Goal: Answer question/provide support: Share knowledge or assist other users

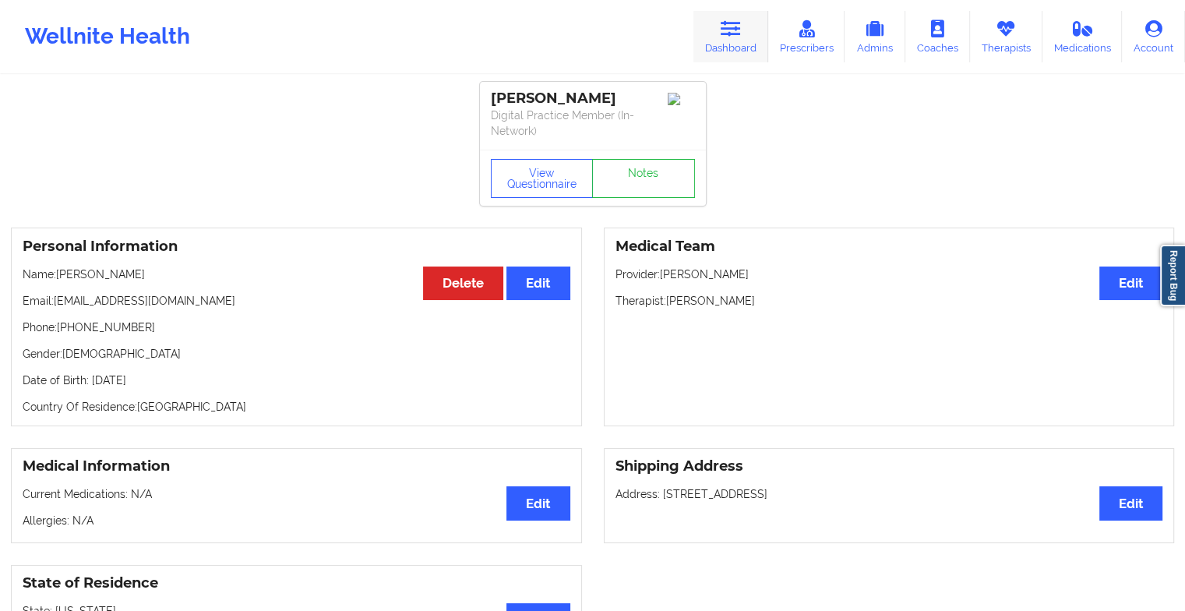
click at [716, 43] on link "Dashboard" at bounding box center [730, 36] width 75 height 51
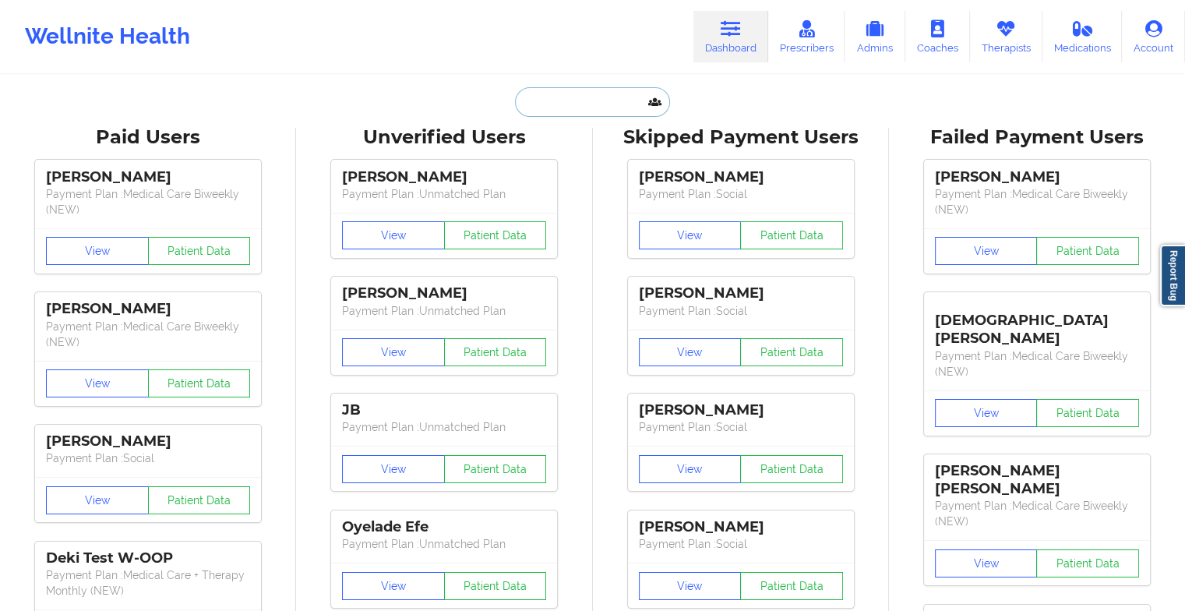
click at [622, 108] on input "text" at bounding box center [592, 102] width 154 height 30
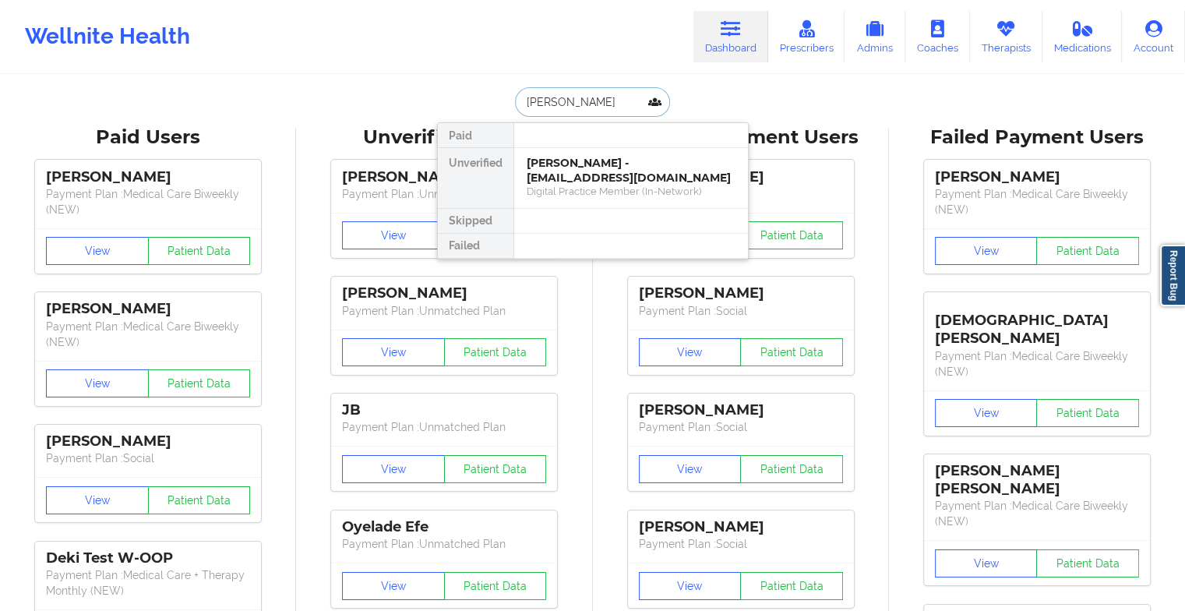
type input "[PERSON_NAME]"
click at [597, 166] on div "[PERSON_NAME] - [EMAIL_ADDRESS][DOMAIN_NAME]" at bounding box center [631, 170] width 209 height 29
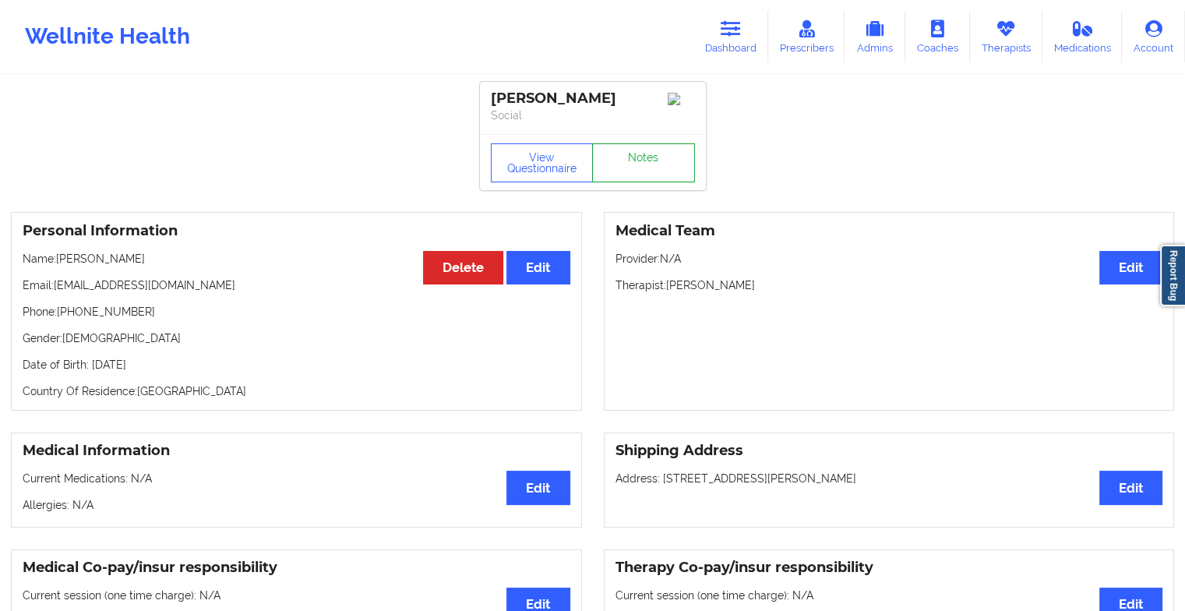
click at [655, 163] on link "Notes" at bounding box center [643, 162] width 103 height 39
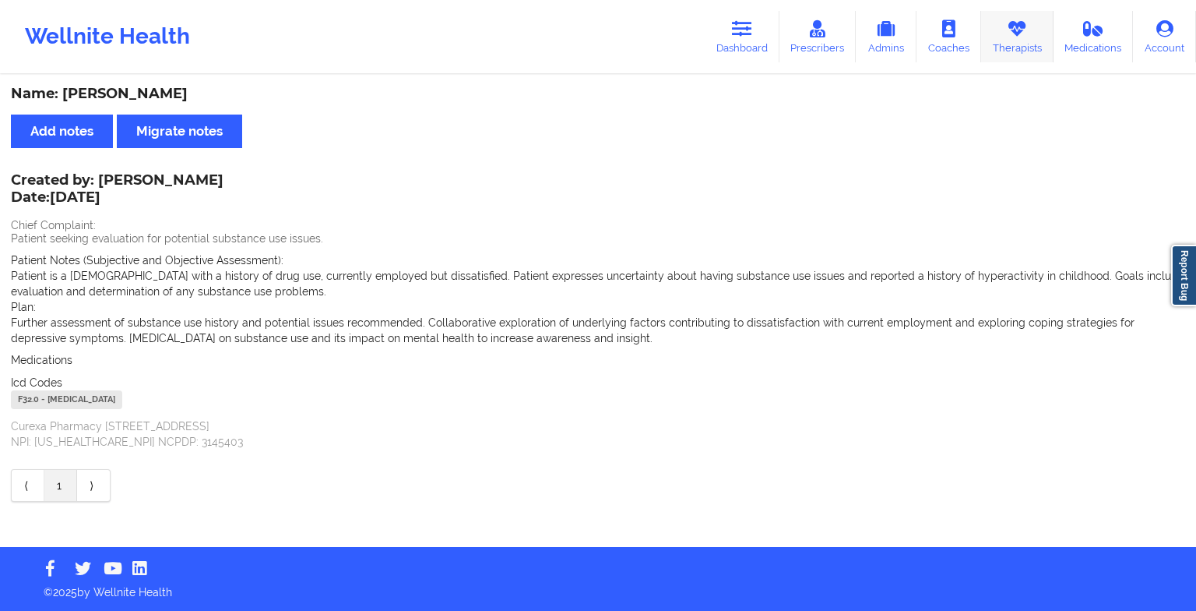
click at [1023, 23] on icon at bounding box center [1017, 28] width 20 height 17
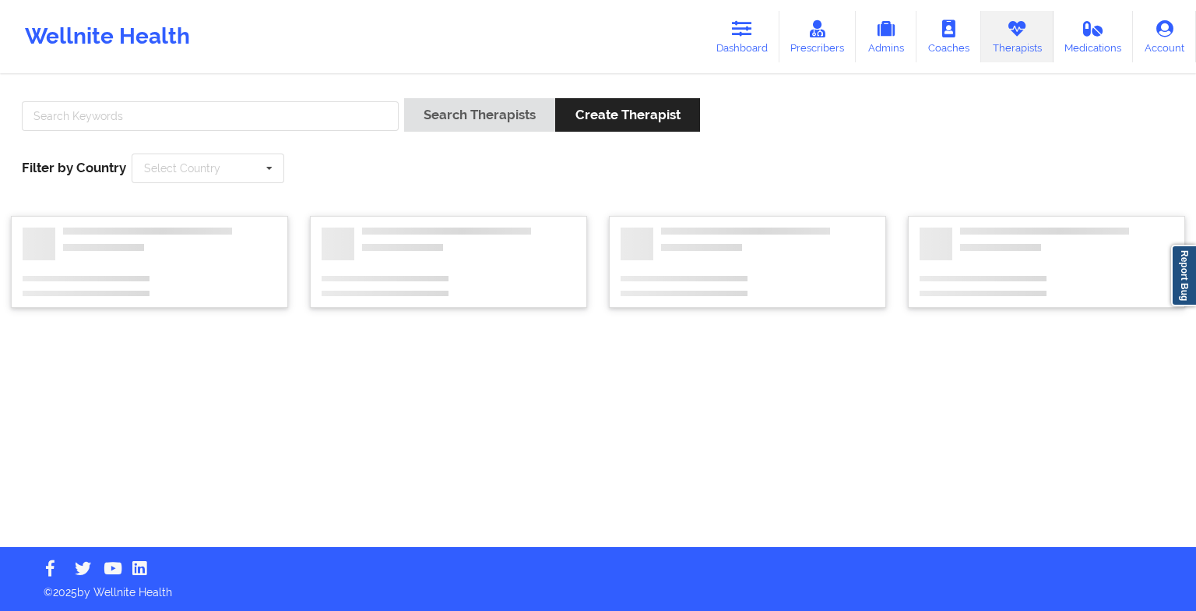
click at [217, 137] on div at bounding box center [210, 120] width 388 height 44
click at [199, 103] on input "text" at bounding box center [210, 116] width 377 height 30
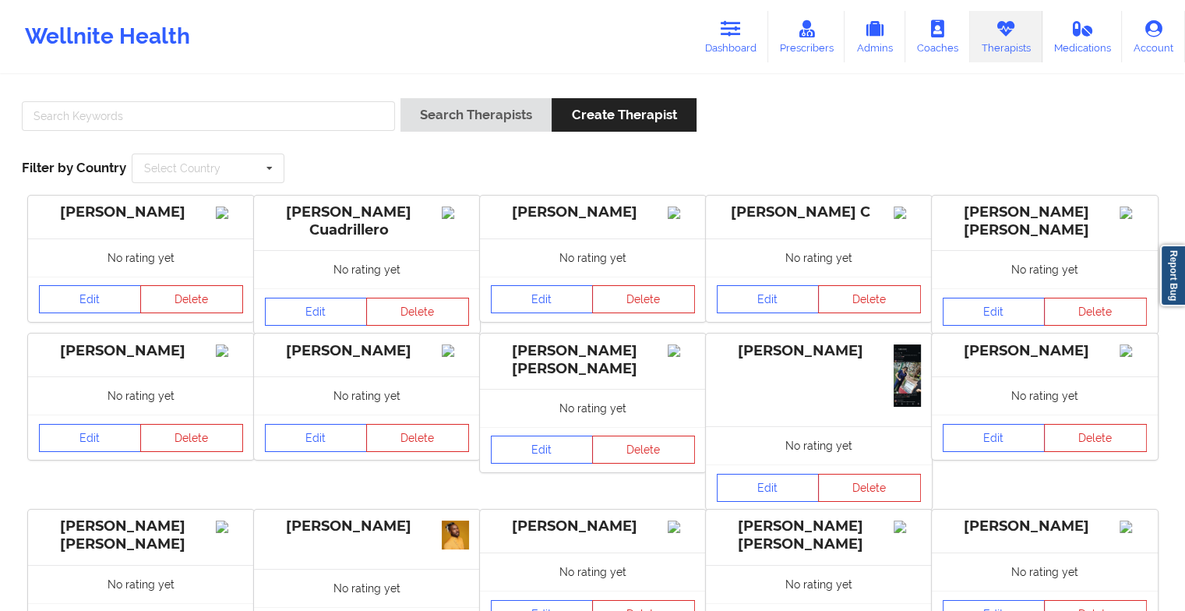
click at [221, 78] on div "Search Therapists Create Therapist Filter by Country Select Country [GEOGRAPHIC…" at bounding box center [592, 462] width 1185 height 773
click at [198, 109] on input "text" at bounding box center [208, 116] width 373 height 30
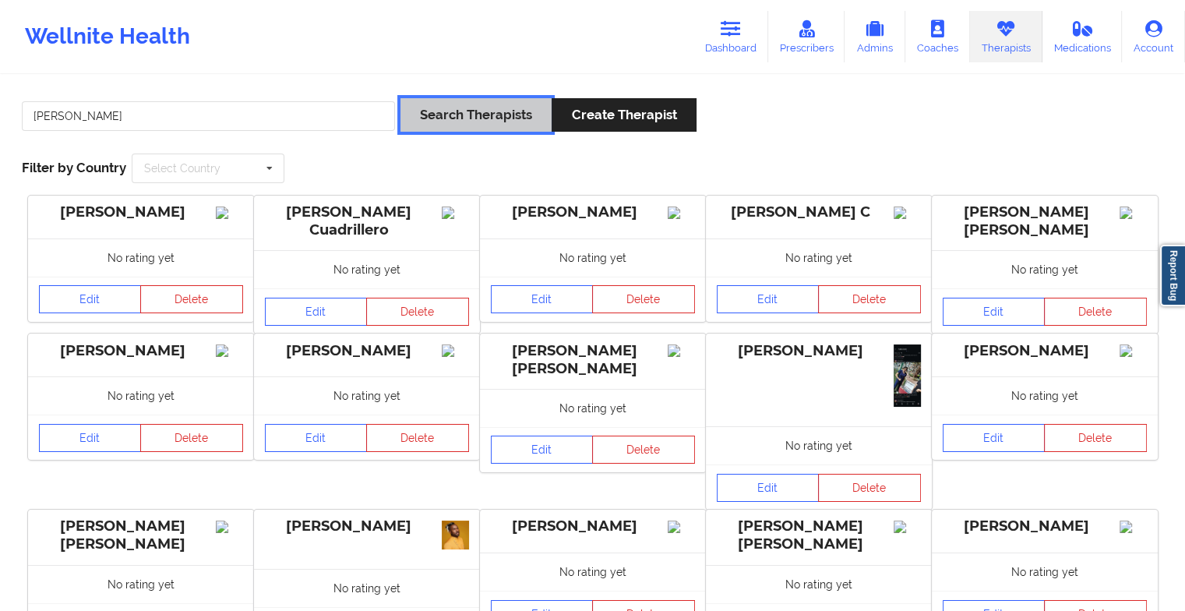
click at [409, 109] on button "Search Therapists" at bounding box center [475, 114] width 151 height 33
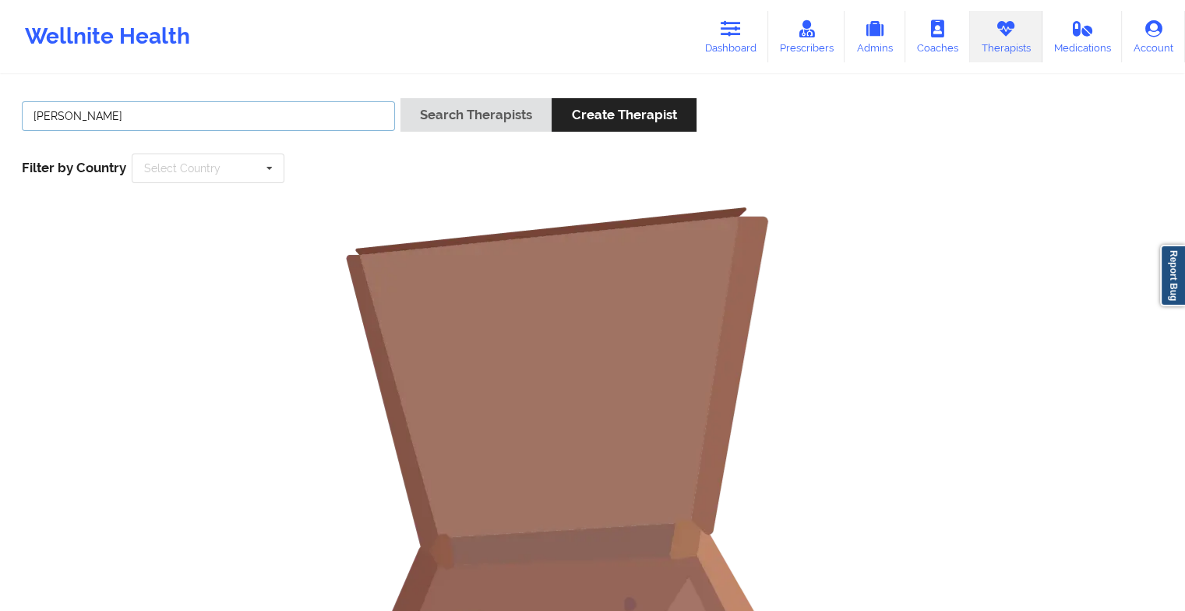
click at [137, 110] on input "[PERSON_NAME]" at bounding box center [208, 116] width 373 height 30
type input "[PERSON_NAME]"
click at [436, 116] on button "Search Therapists" at bounding box center [475, 114] width 151 height 33
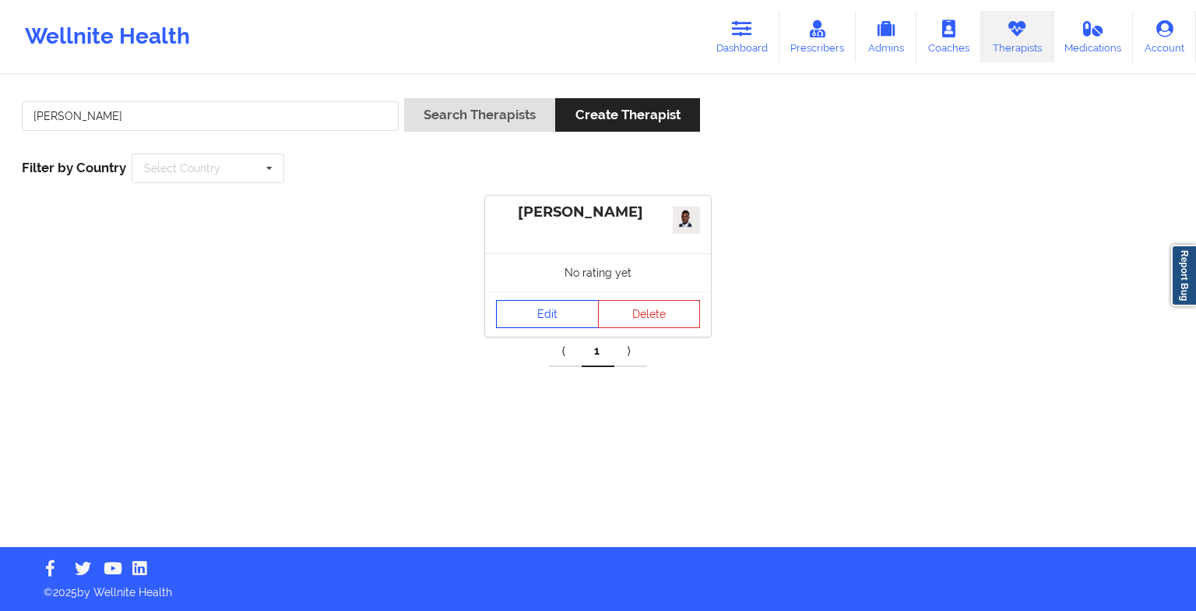
click at [561, 311] on link "Edit" at bounding box center [547, 314] width 103 height 28
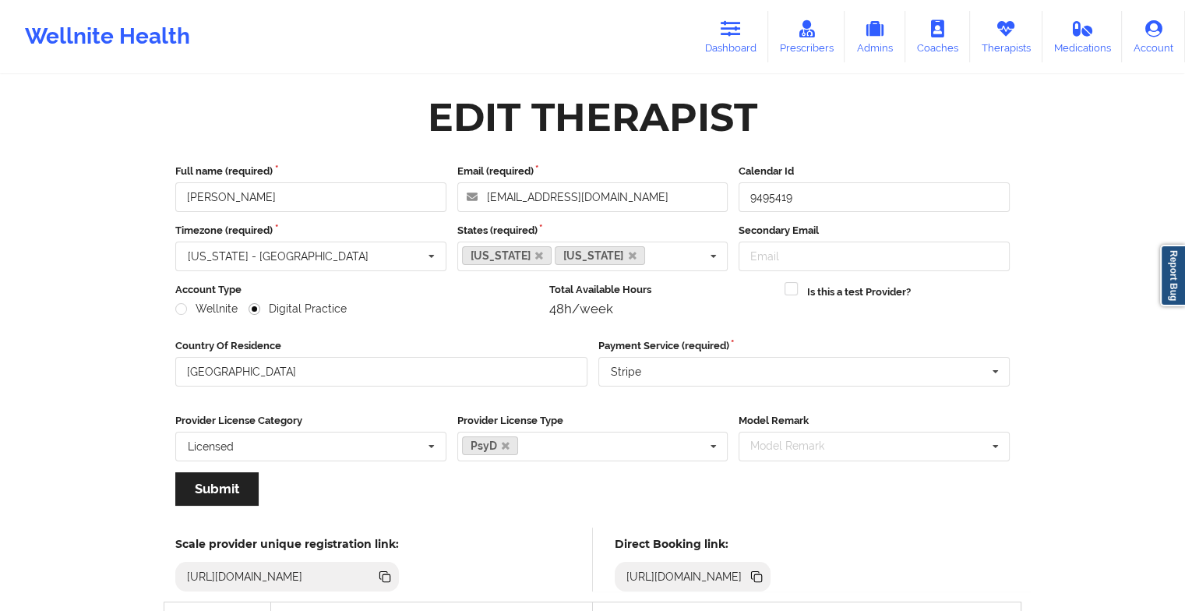
drag, startPoint x: 701, startPoint y: 177, endPoint x: 699, endPoint y: 195, distance: 18.8
click at [699, 195] on div "Email (required) [EMAIL_ADDRESS][DOMAIN_NAME]" at bounding box center [593, 188] width 282 height 48
drag, startPoint x: 699, startPoint y: 195, endPoint x: 474, endPoint y: 232, distance: 228.0
click at [474, 232] on div "Full name (required) [PERSON_NAME] Email (required) [EMAIL_ADDRESS][DOMAIN_NAME…" at bounding box center [592, 340] width 856 height 375
click at [723, 18] on link "Dashboard" at bounding box center [730, 36] width 75 height 51
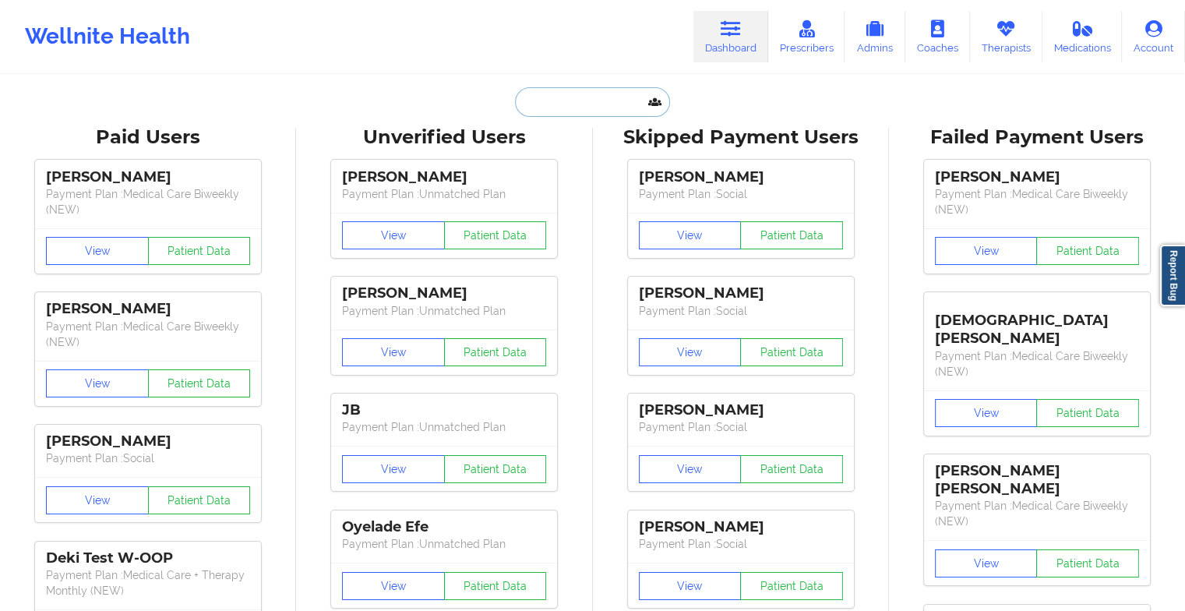
click at [629, 111] on input "text" at bounding box center [592, 102] width 154 height 30
type input "j"
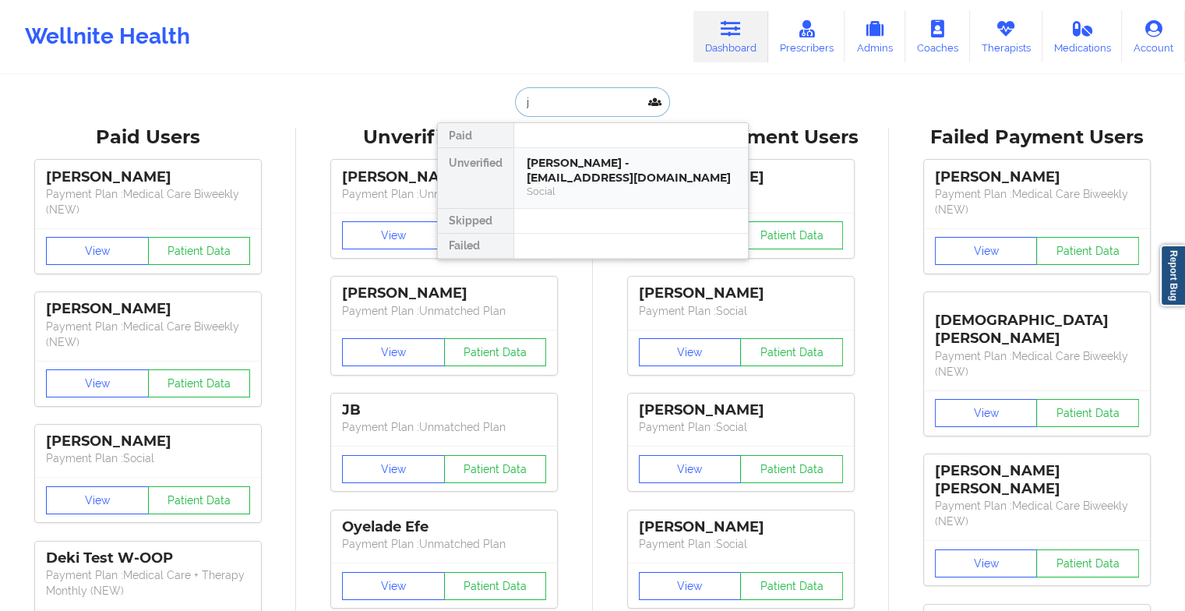
click at [601, 172] on div "[PERSON_NAME] - [EMAIL_ADDRESS][DOMAIN_NAME]" at bounding box center [631, 170] width 209 height 29
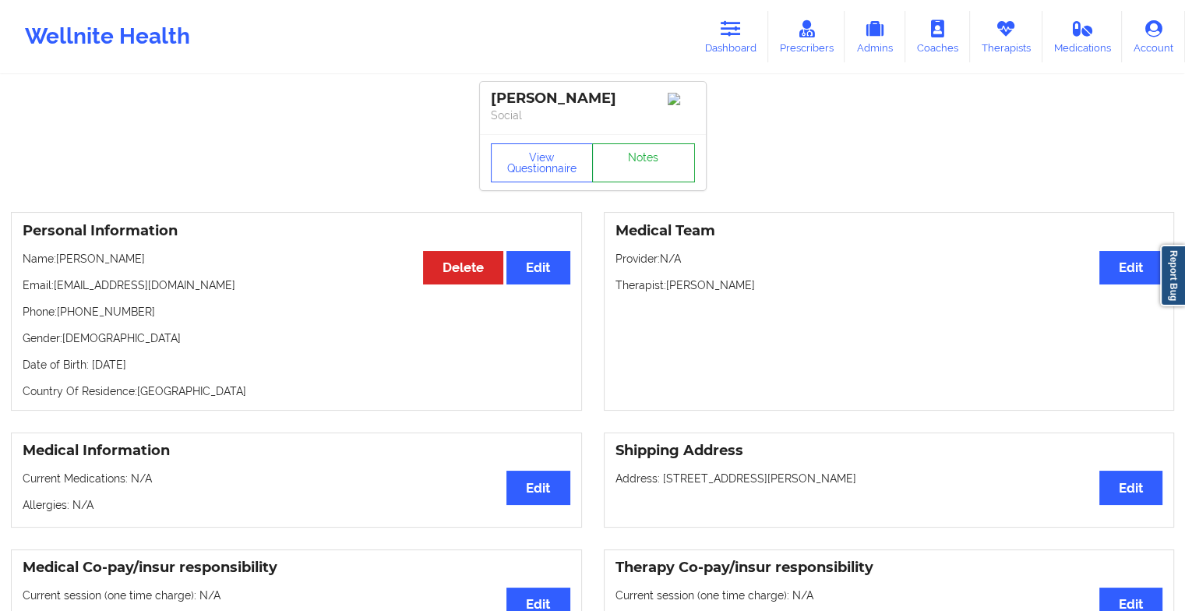
click at [636, 156] on link "Notes" at bounding box center [643, 162] width 103 height 39
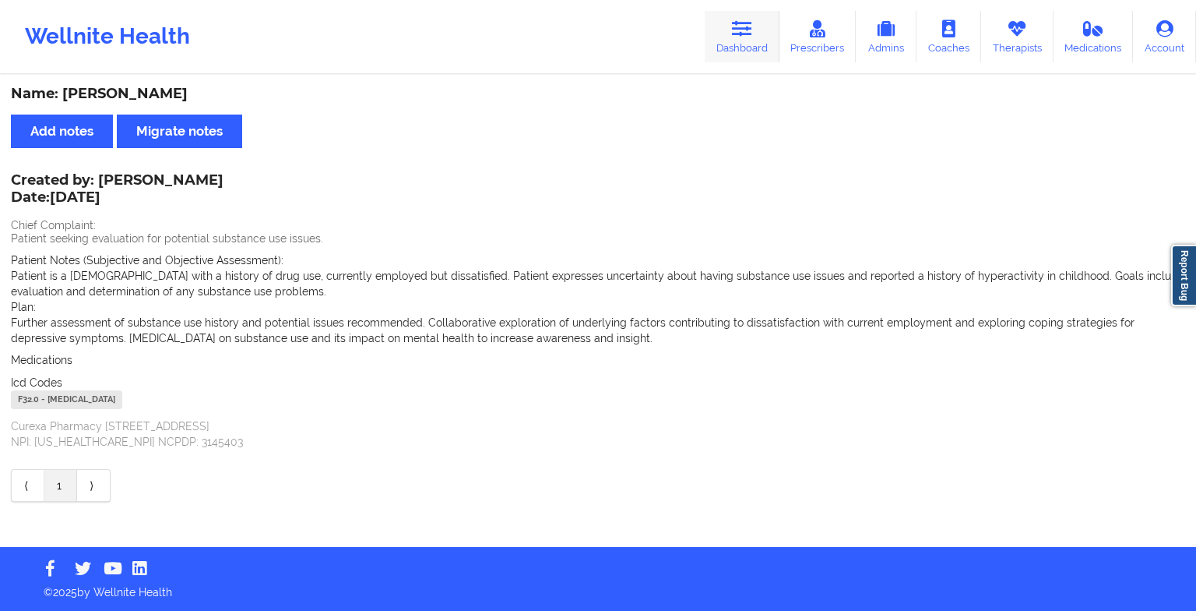
click at [727, 19] on link "Dashboard" at bounding box center [742, 36] width 75 height 51
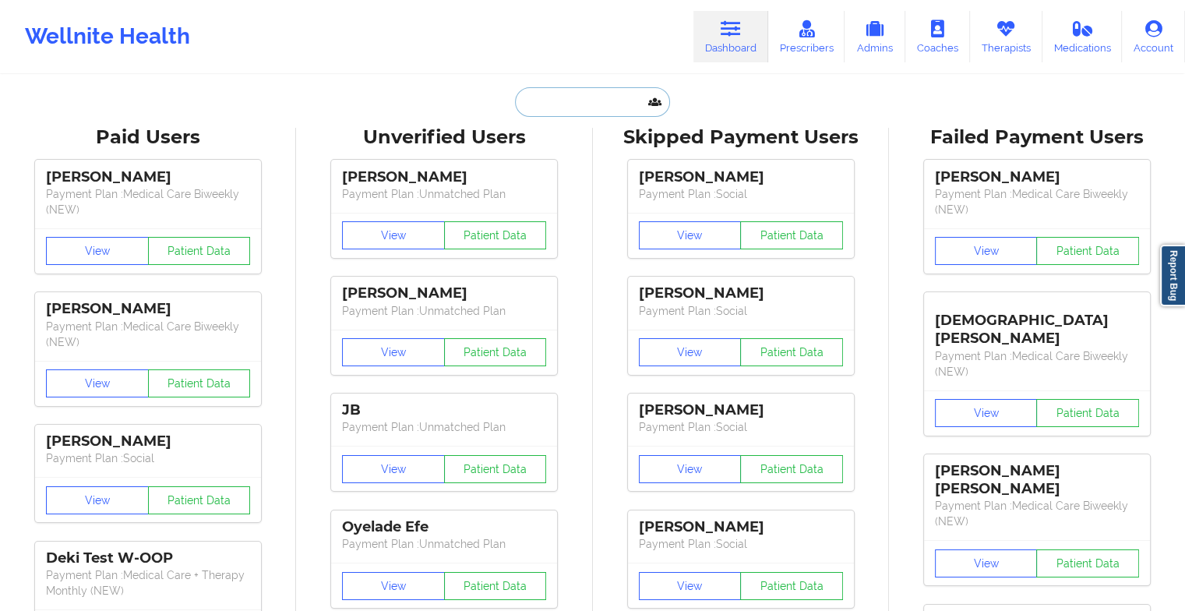
click at [551, 93] on input "text" at bounding box center [592, 102] width 154 height 30
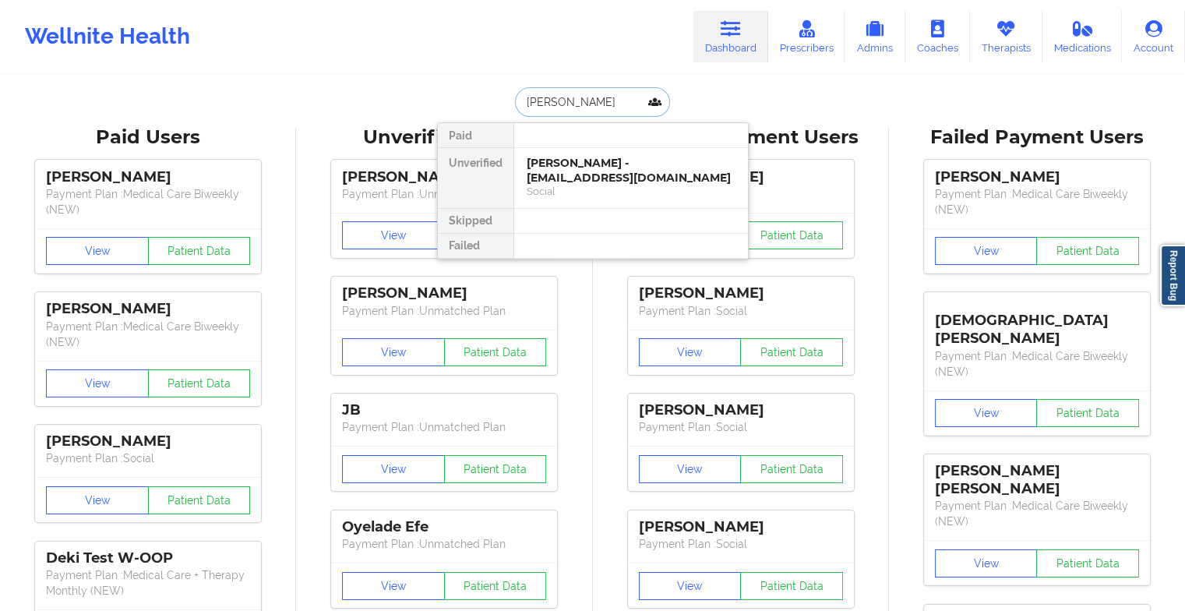
type input "[PERSON_NAME]"
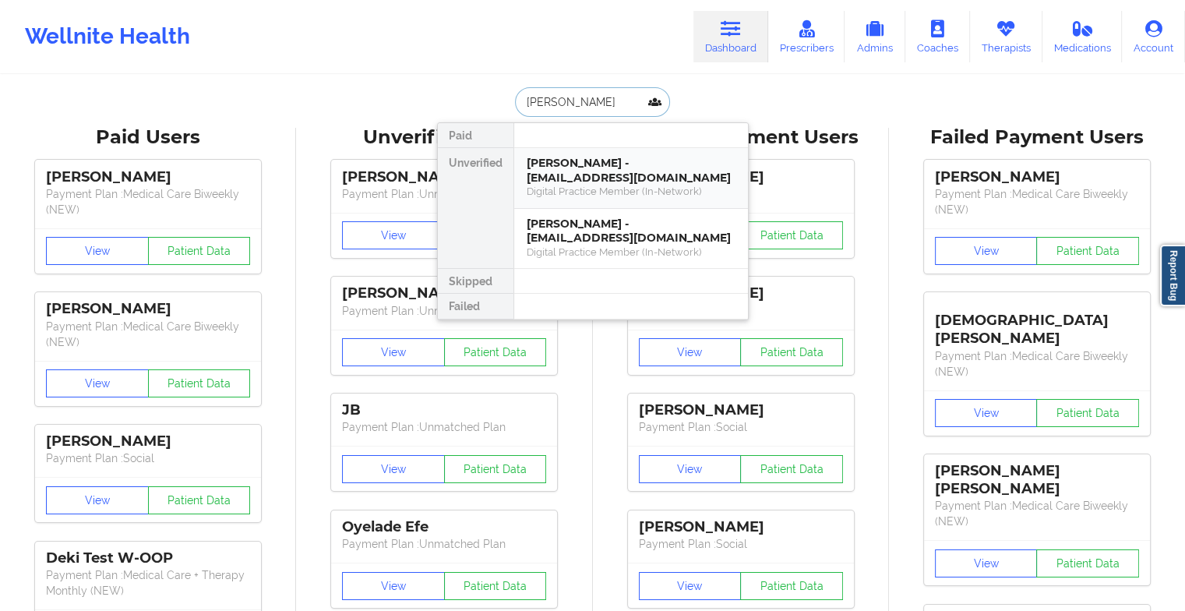
click at [562, 187] on div "Digital Practice Member (In-Network)" at bounding box center [631, 191] width 209 height 13
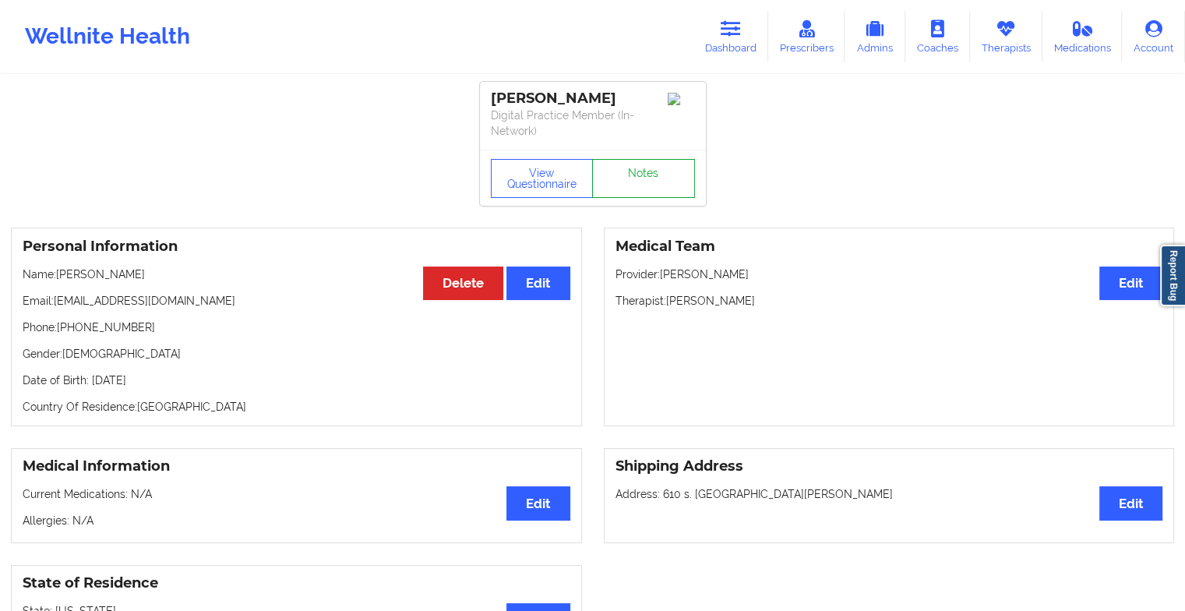
click at [648, 162] on link "Notes" at bounding box center [643, 178] width 103 height 39
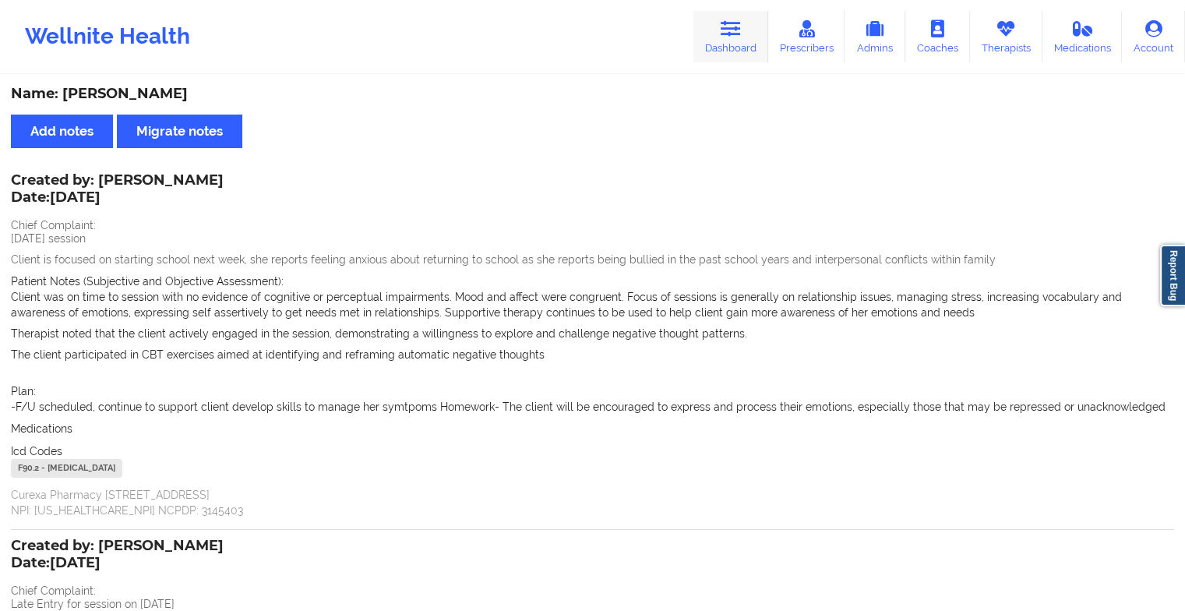
click at [751, 35] on link "Dashboard" at bounding box center [730, 36] width 75 height 51
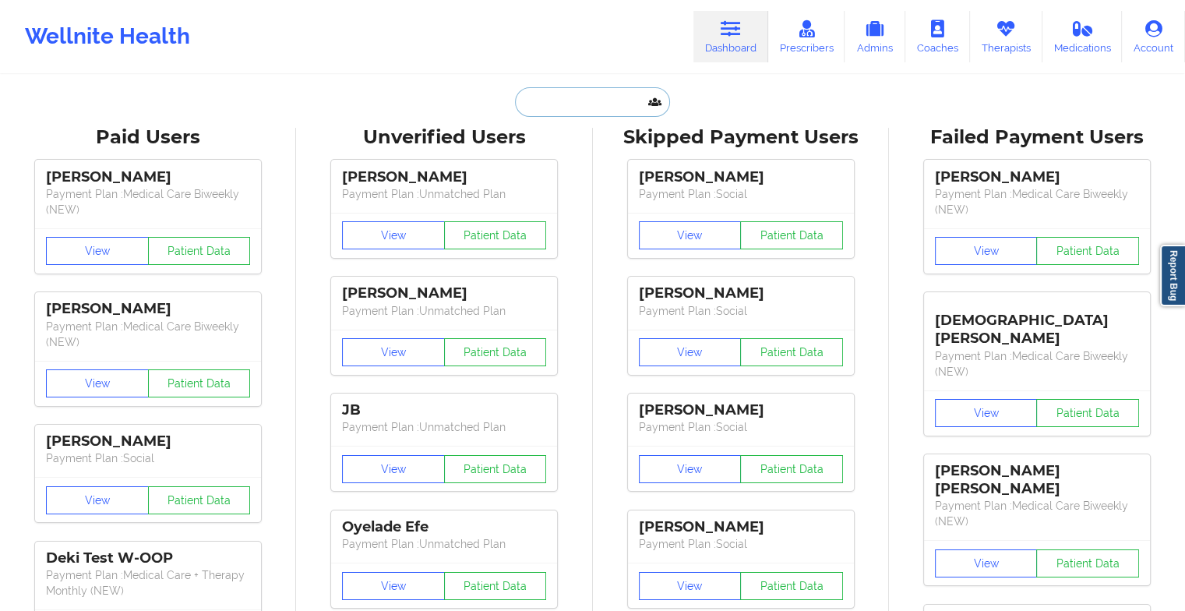
click at [608, 103] on input "text" at bounding box center [592, 102] width 154 height 30
type input "e"
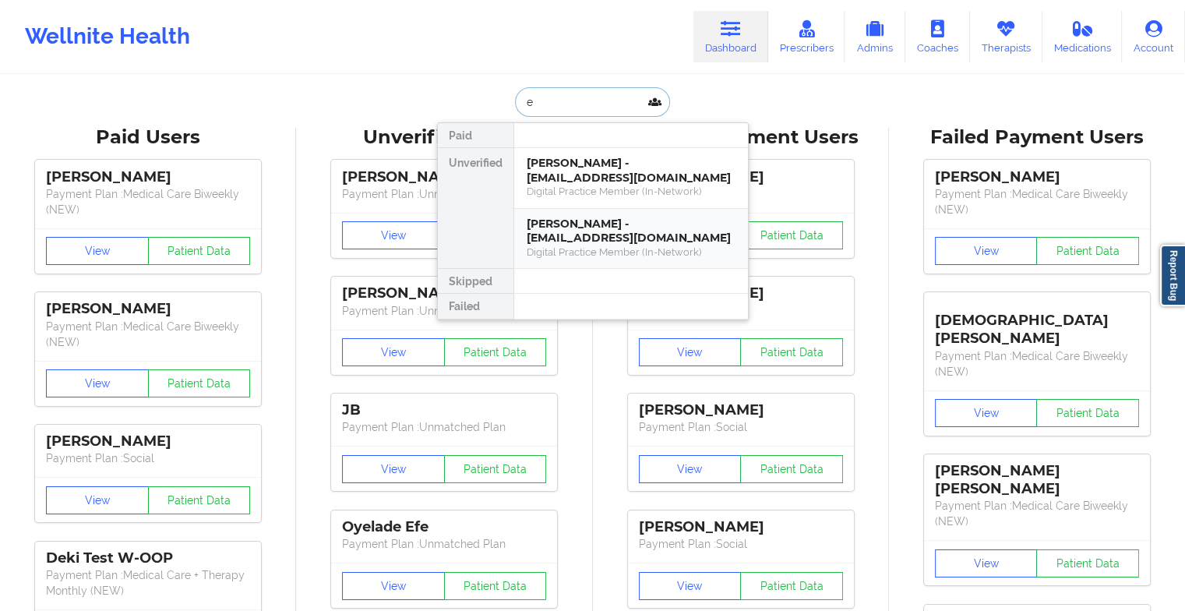
click at [595, 246] on div "Digital Practice Member (In-Network)" at bounding box center [631, 251] width 209 height 13
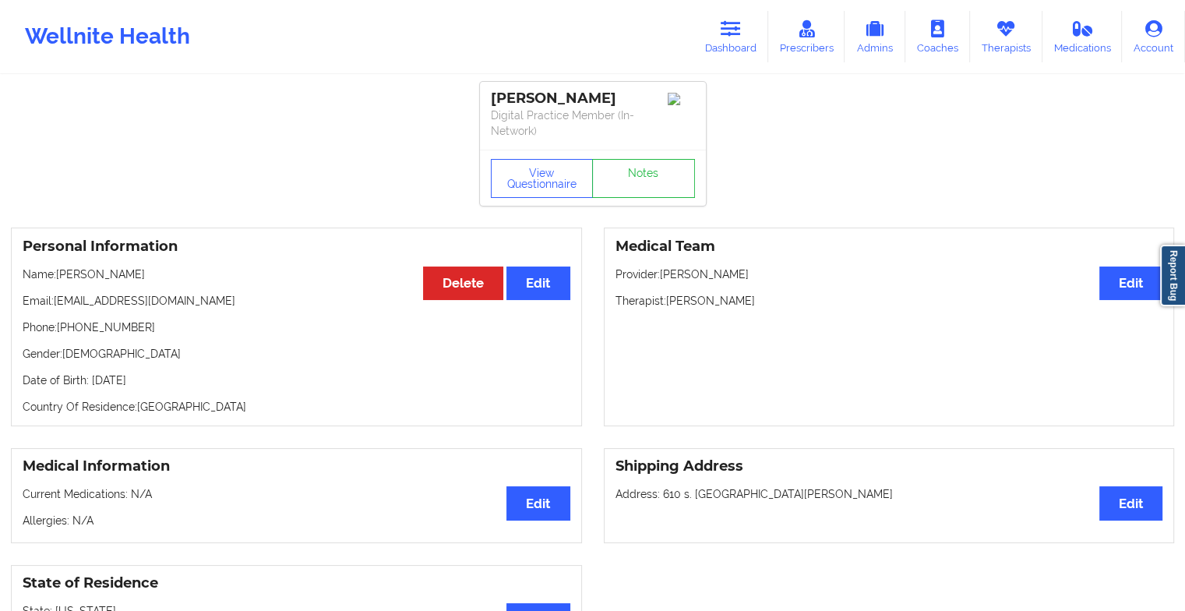
click at [632, 156] on div "View Questionnaire Notes" at bounding box center [593, 178] width 226 height 56
drag, startPoint x: 632, startPoint y: 156, endPoint x: 626, endPoint y: 176, distance: 21.0
click at [626, 176] on link "Notes" at bounding box center [643, 178] width 103 height 39
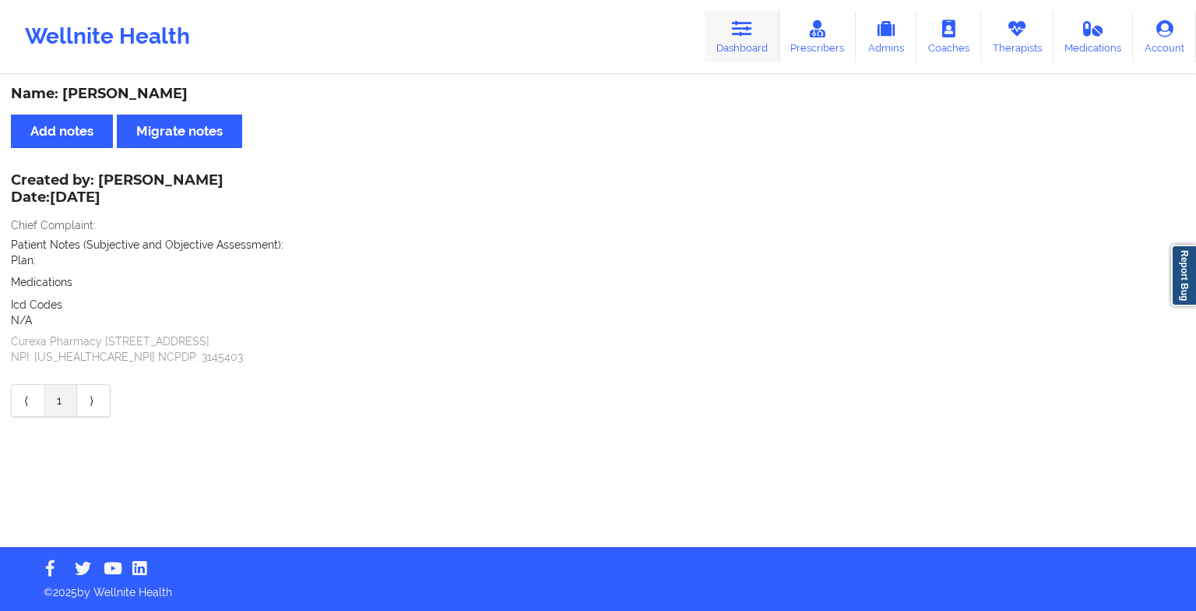
click at [727, 50] on link "Dashboard" at bounding box center [742, 36] width 75 height 51
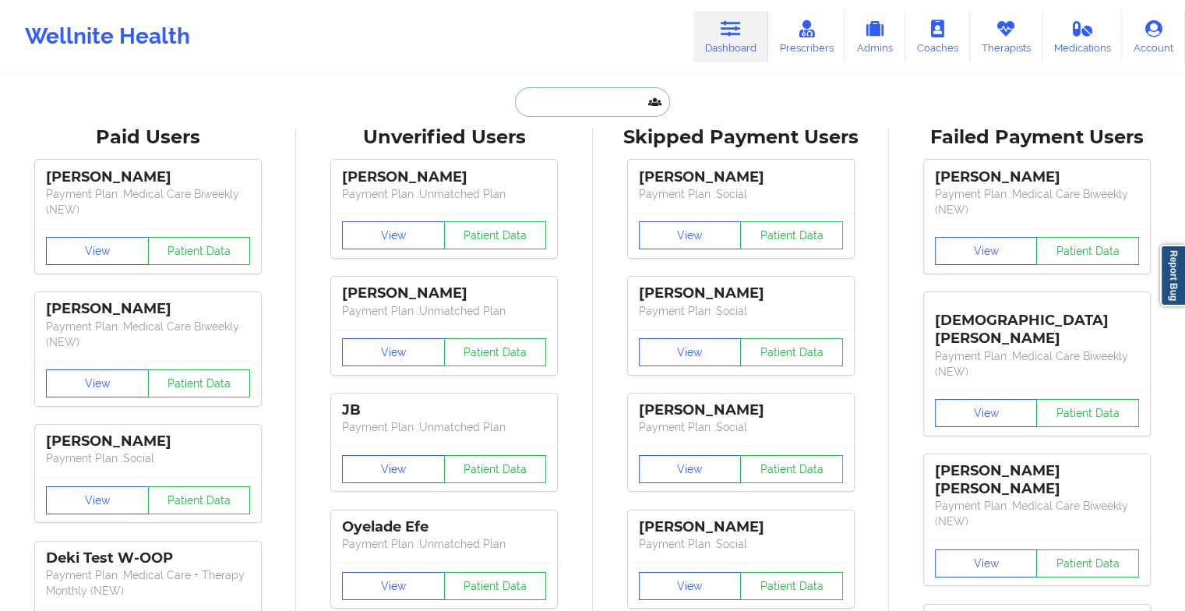
click at [564, 97] on input "text" at bounding box center [592, 102] width 154 height 30
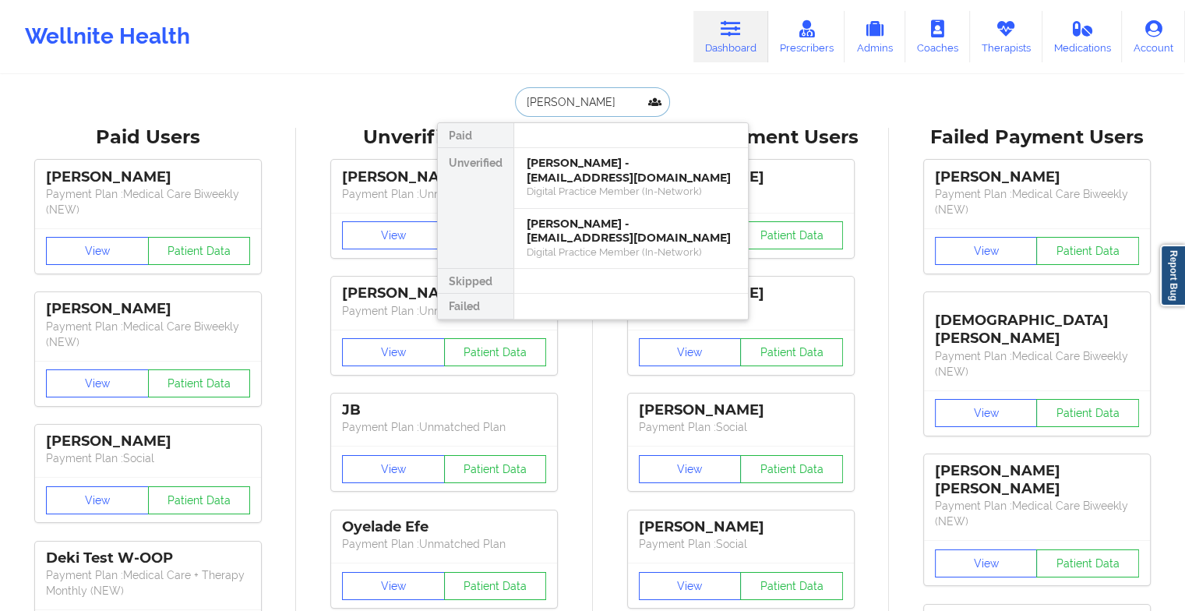
type input "[PERSON_NAME]"
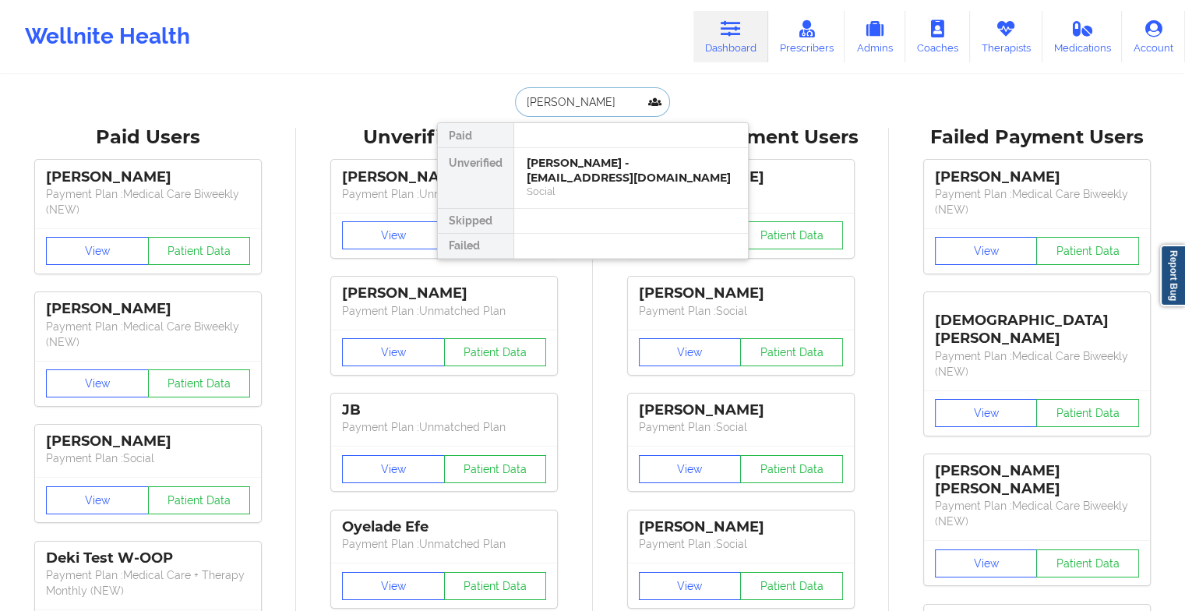
click at [614, 161] on div "[PERSON_NAME] - [EMAIL_ADDRESS][DOMAIN_NAME]" at bounding box center [631, 170] width 209 height 29
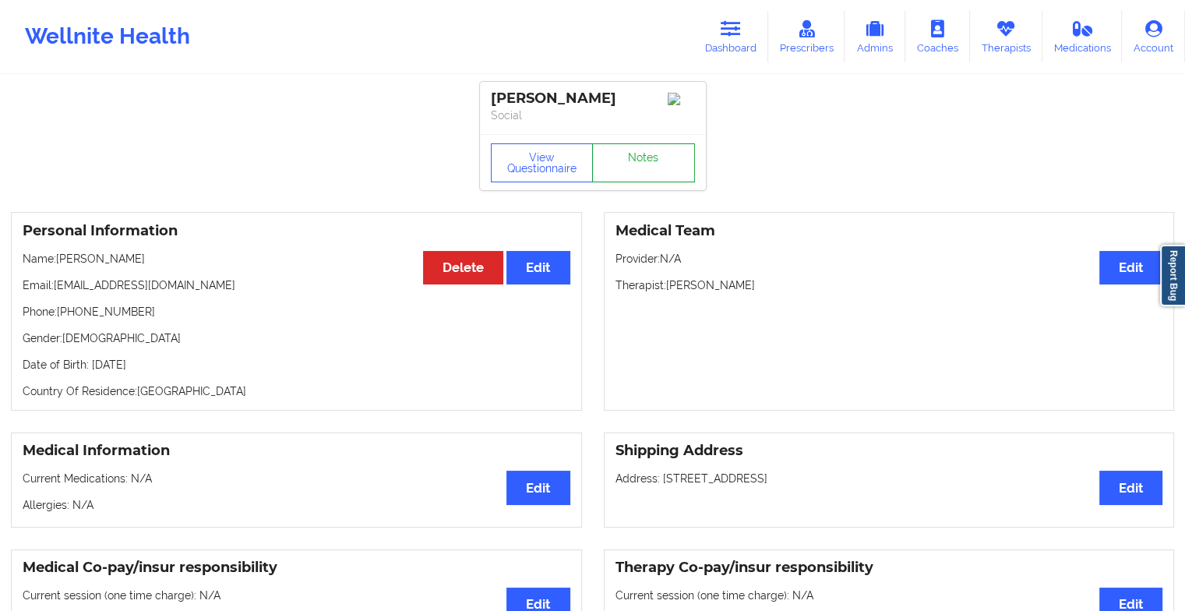
click at [641, 156] on link "Notes" at bounding box center [643, 162] width 103 height 39
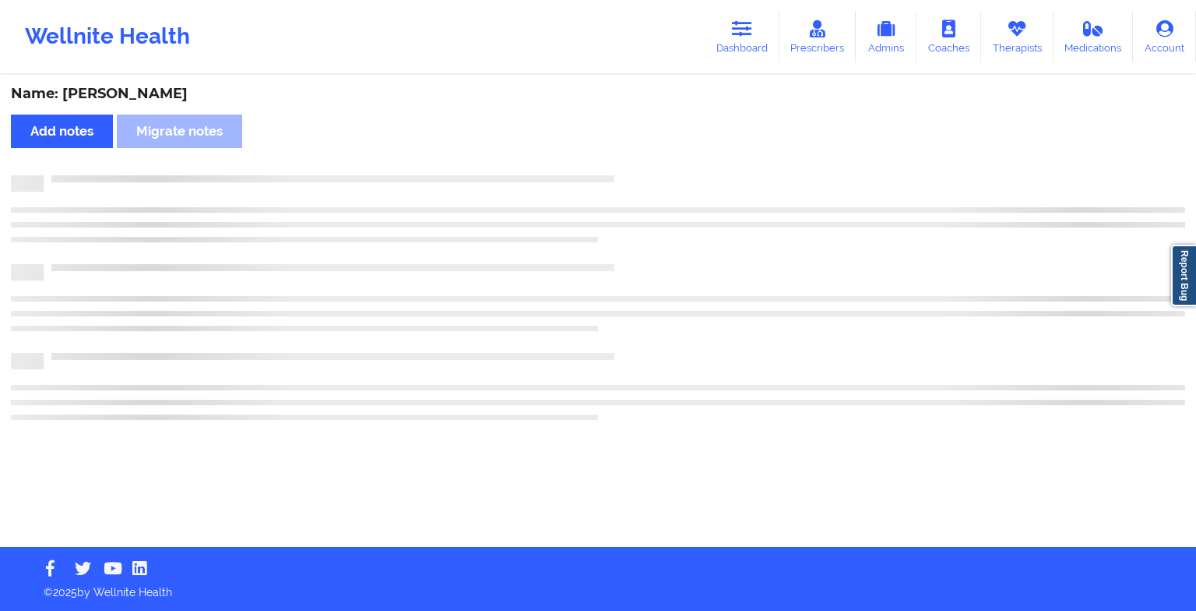
click at [641, 156] on div "Name: [PERSON_NAME] Add notes Migrate notes" at bounding box center [598, 311] width 1196 height 470
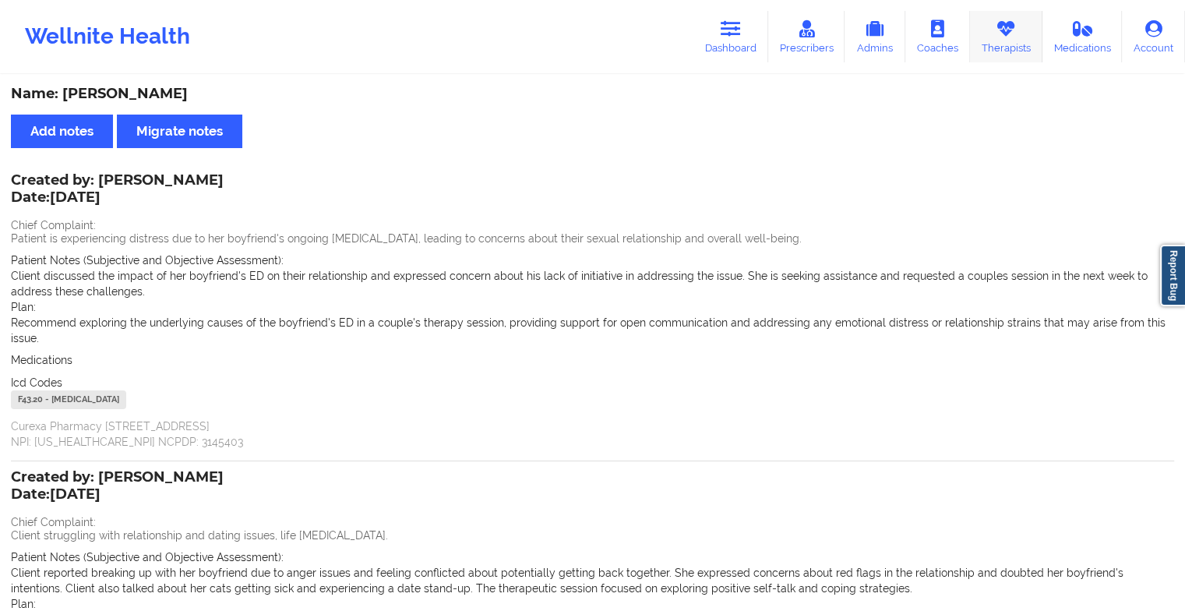
click at [1003, 33] on icon at bounding box center [1005, 28] width 20 height 17
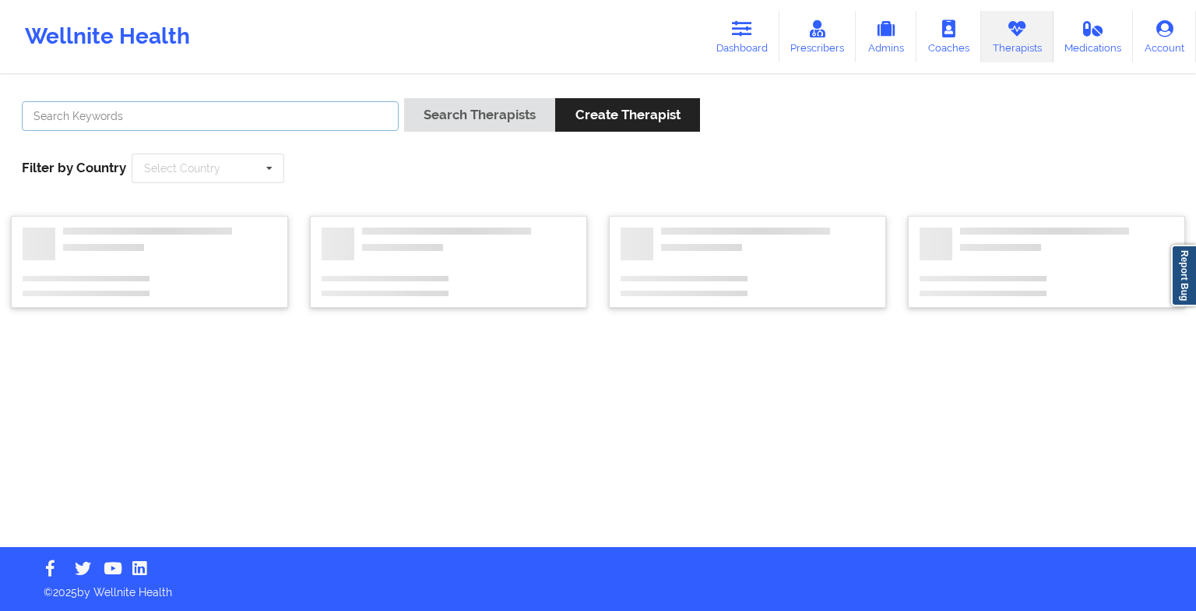
click at [290, 101] on input "text" at bounding box center [210, 116] width 377 height 30
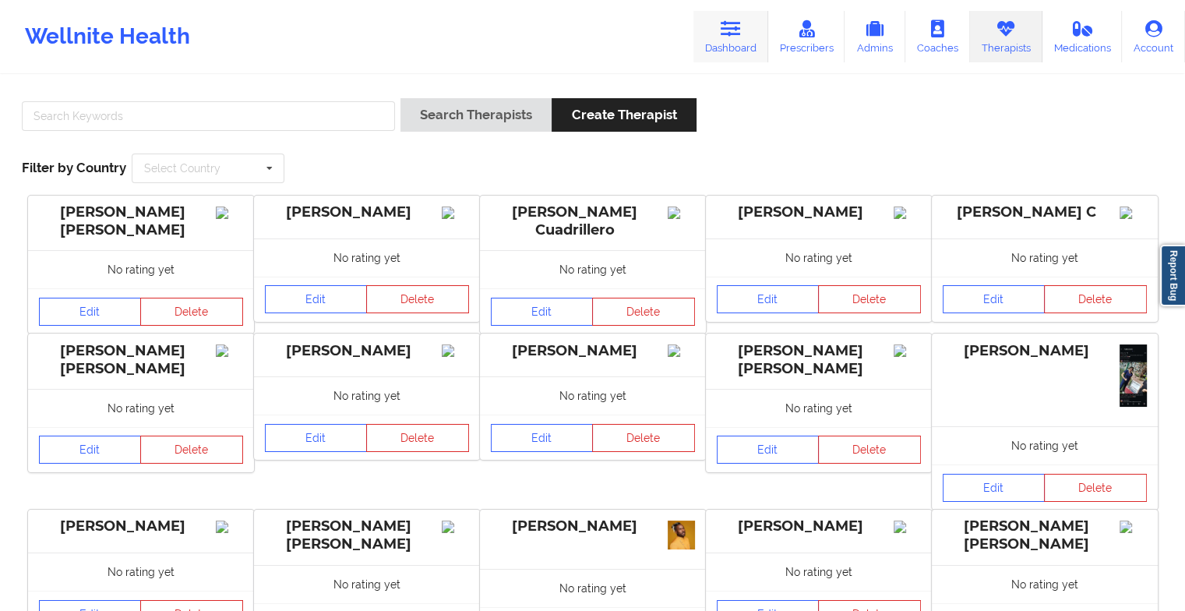
click at [748, 37] on link "Dashboard" at bounding box center [730, 36] width 75 height 51
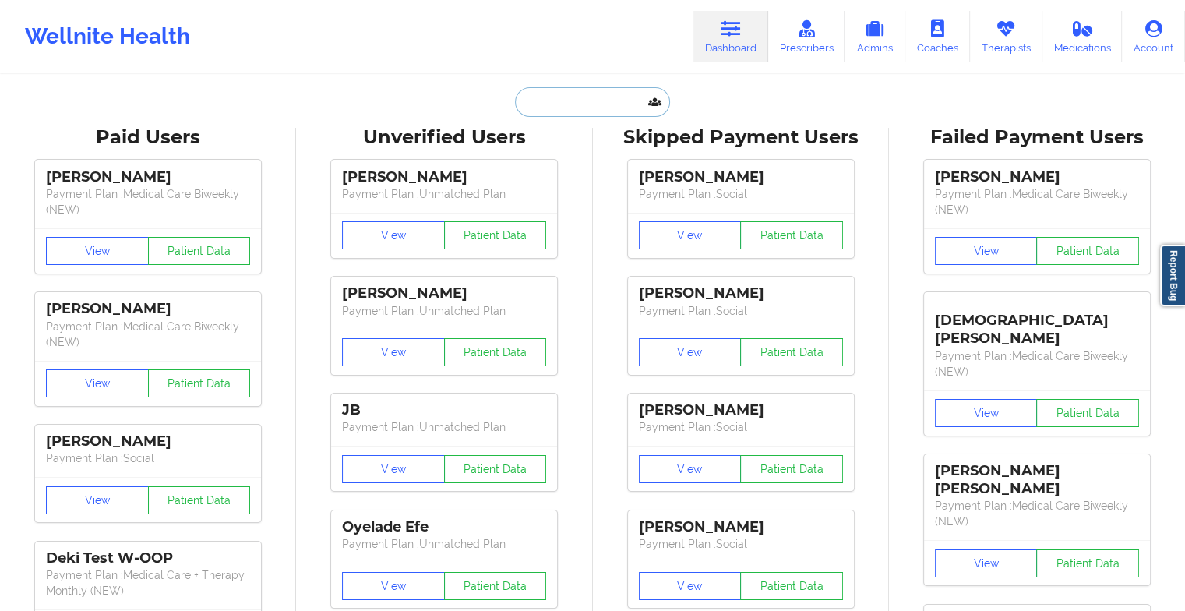
click at [562, 95] on input "text" at bounding box center [592, 102] width 154 height 30
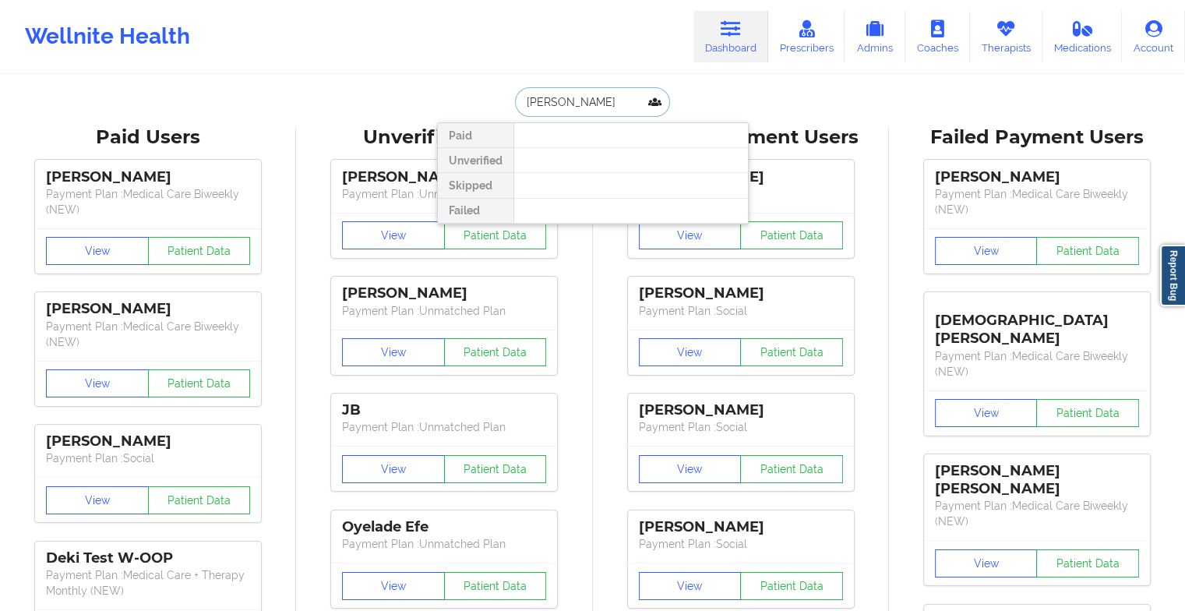
type input "[PERSON_NAME]"
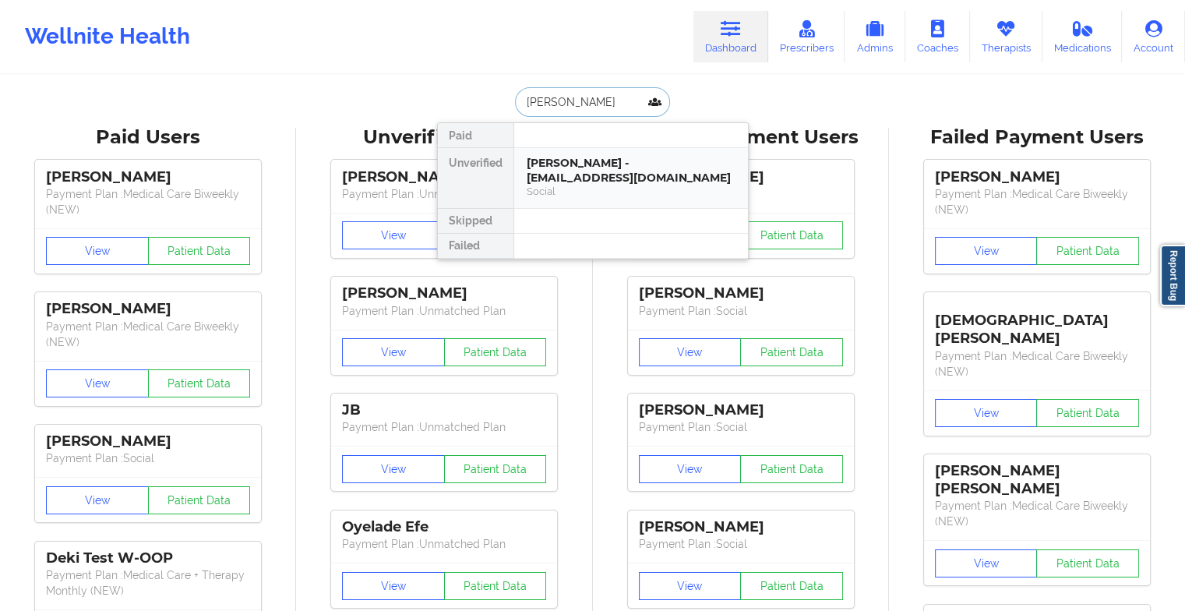
click at [539, 185] on div "Social" at bounding box center [631, 191] width 209 height 13
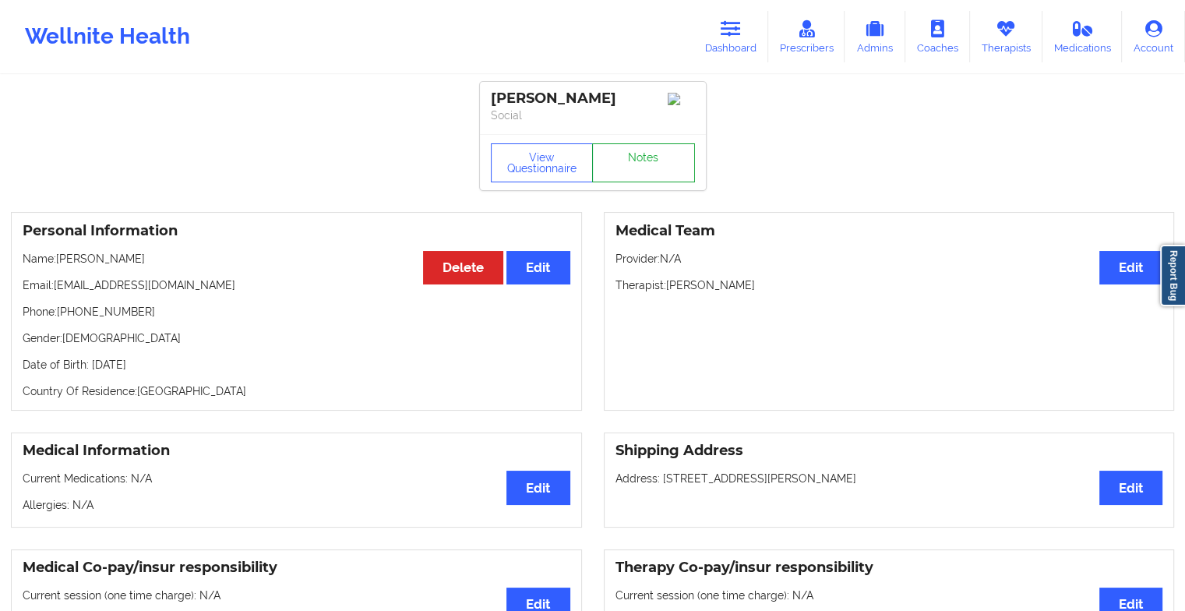
click at [620, 179] on link "Notes" at bounding box center [643, 162] width 103 height 39
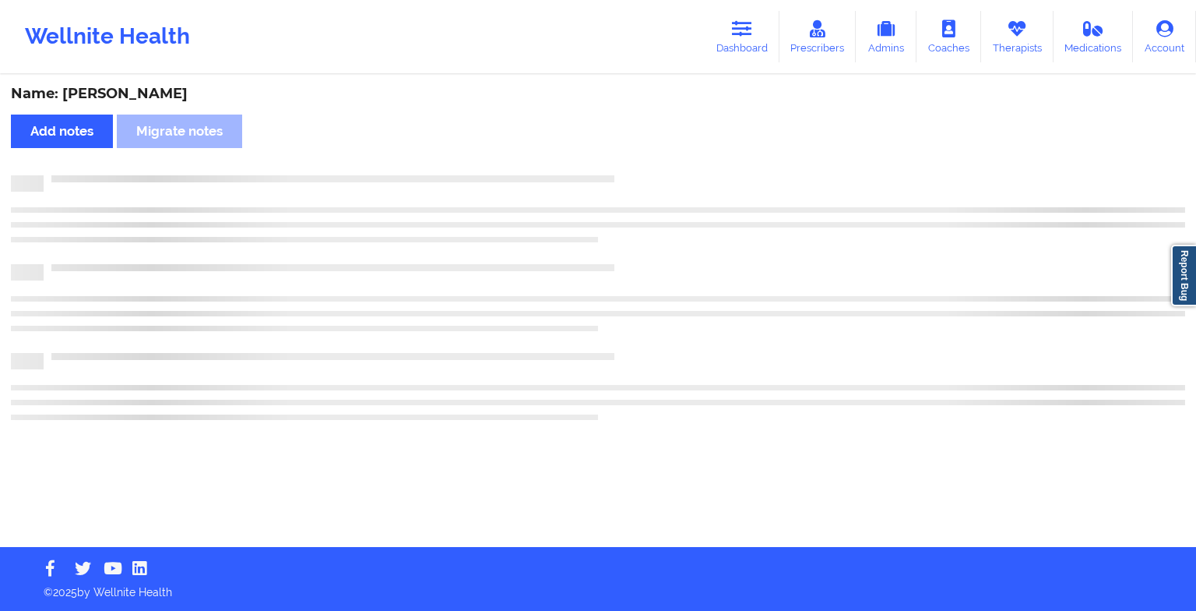
click at [620, 175] on div at bounding box center [615, 175] width 1142 height 0
